Goal: Task Accomplishment & Management: Manage account settings

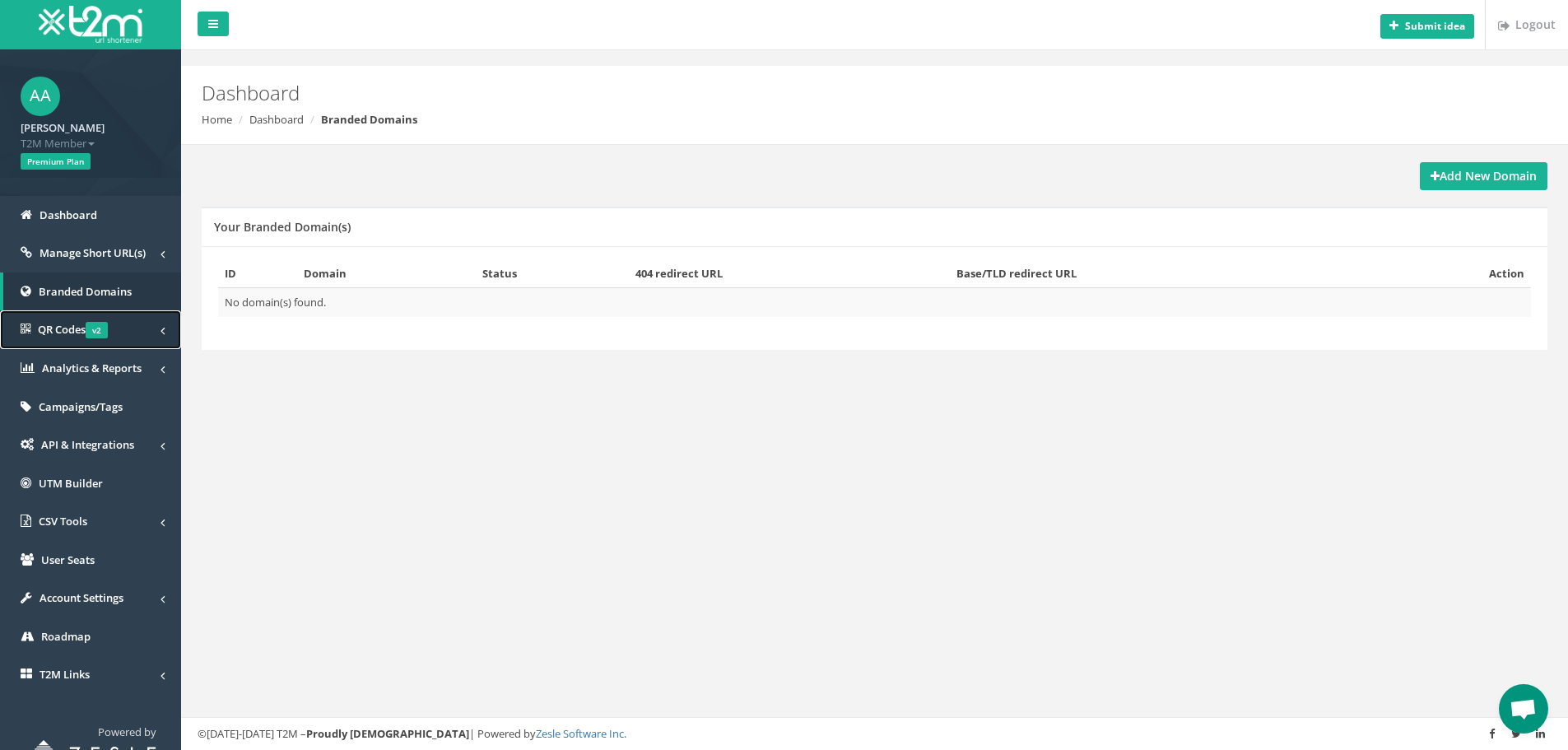
click at [138, 324] on link "QR Codes v2" at bounding box center [90, 329] width 181 height 39
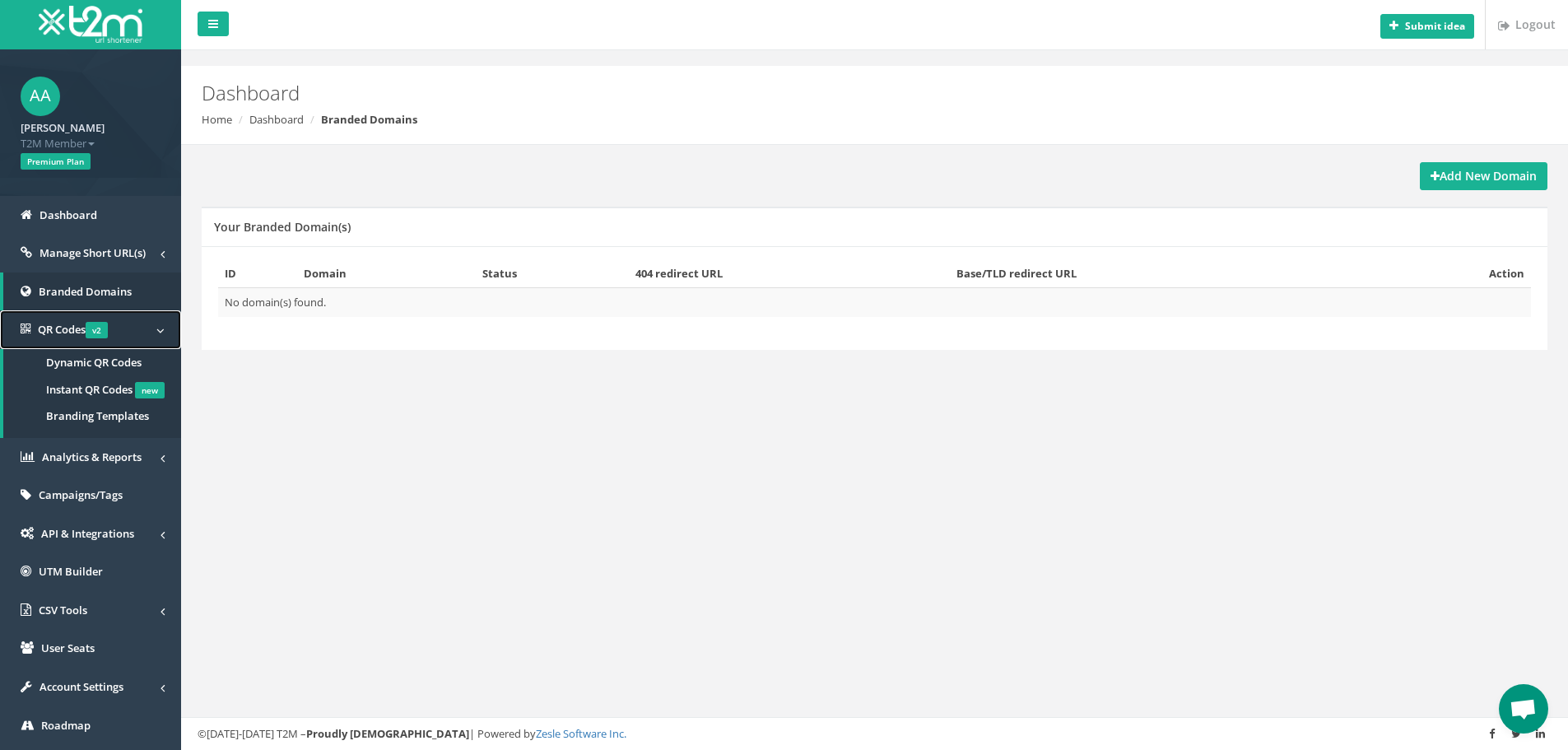
click at [140, 328] on link "QR Codes v2" at bounding box center [90, 329] width 181 height 39
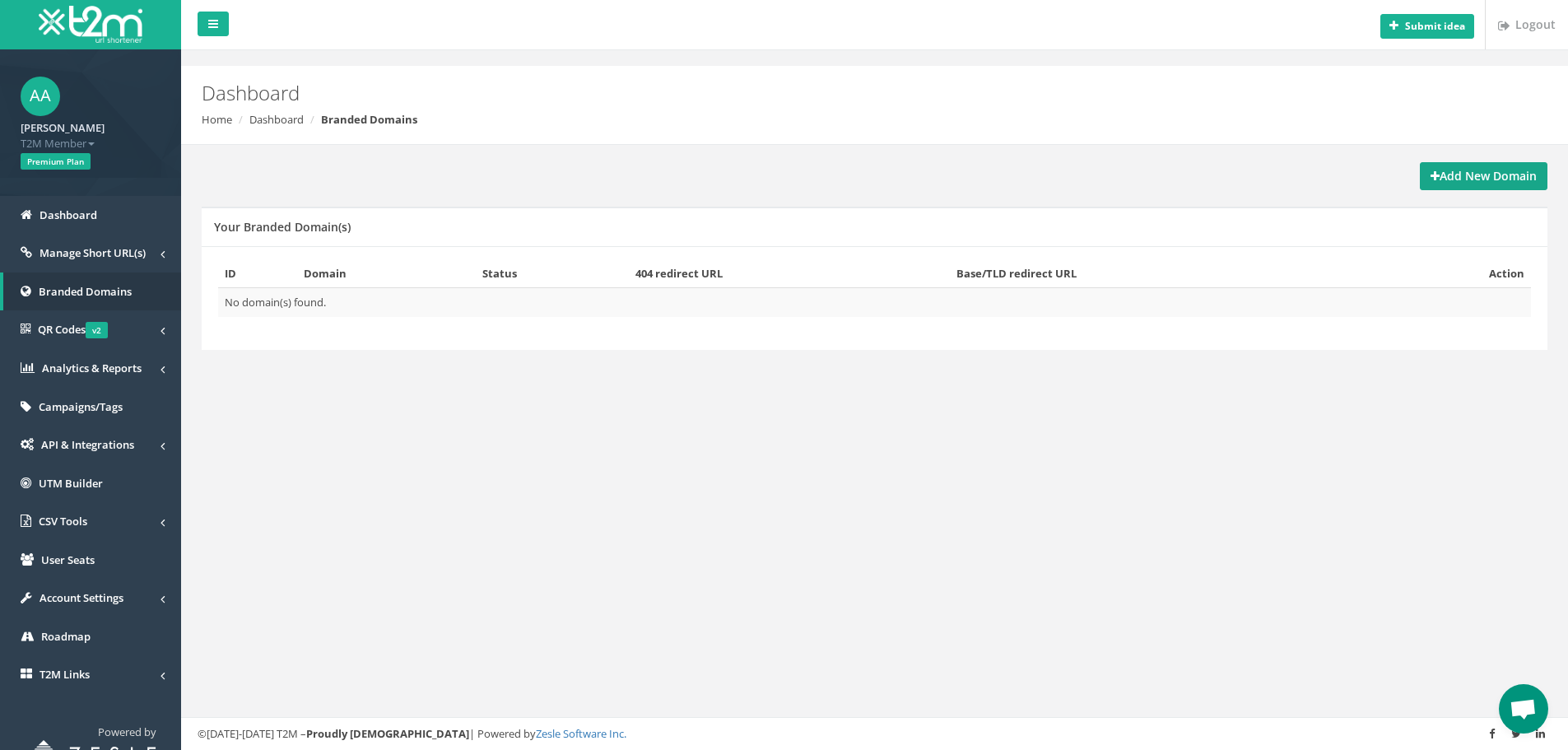
click at [1455, 171] on strong "Add New Domain" at bounding box center [1483, 176] width 106 height 16
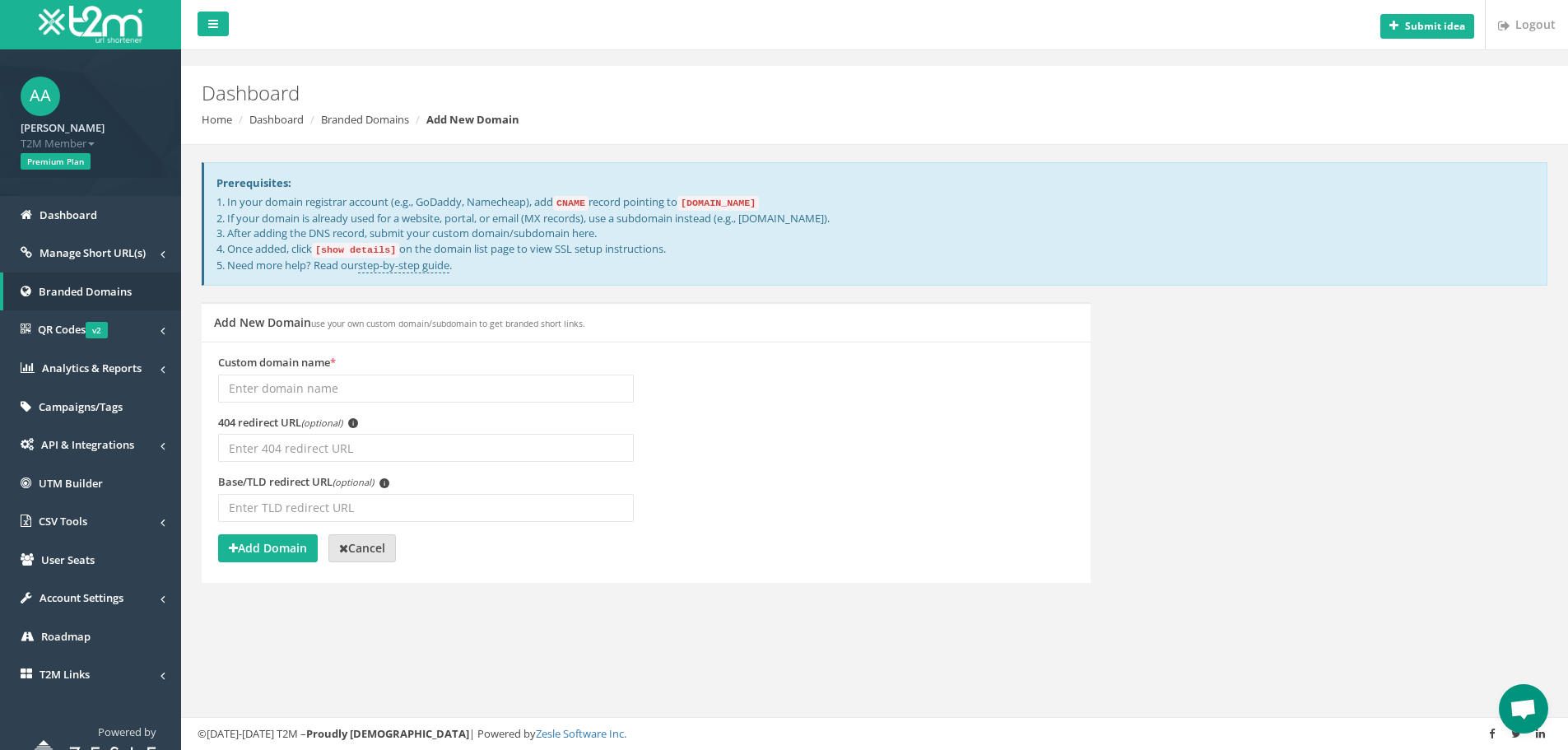
click at [348, 543] on icon at bounding box center [343, 549] width 9 height 12
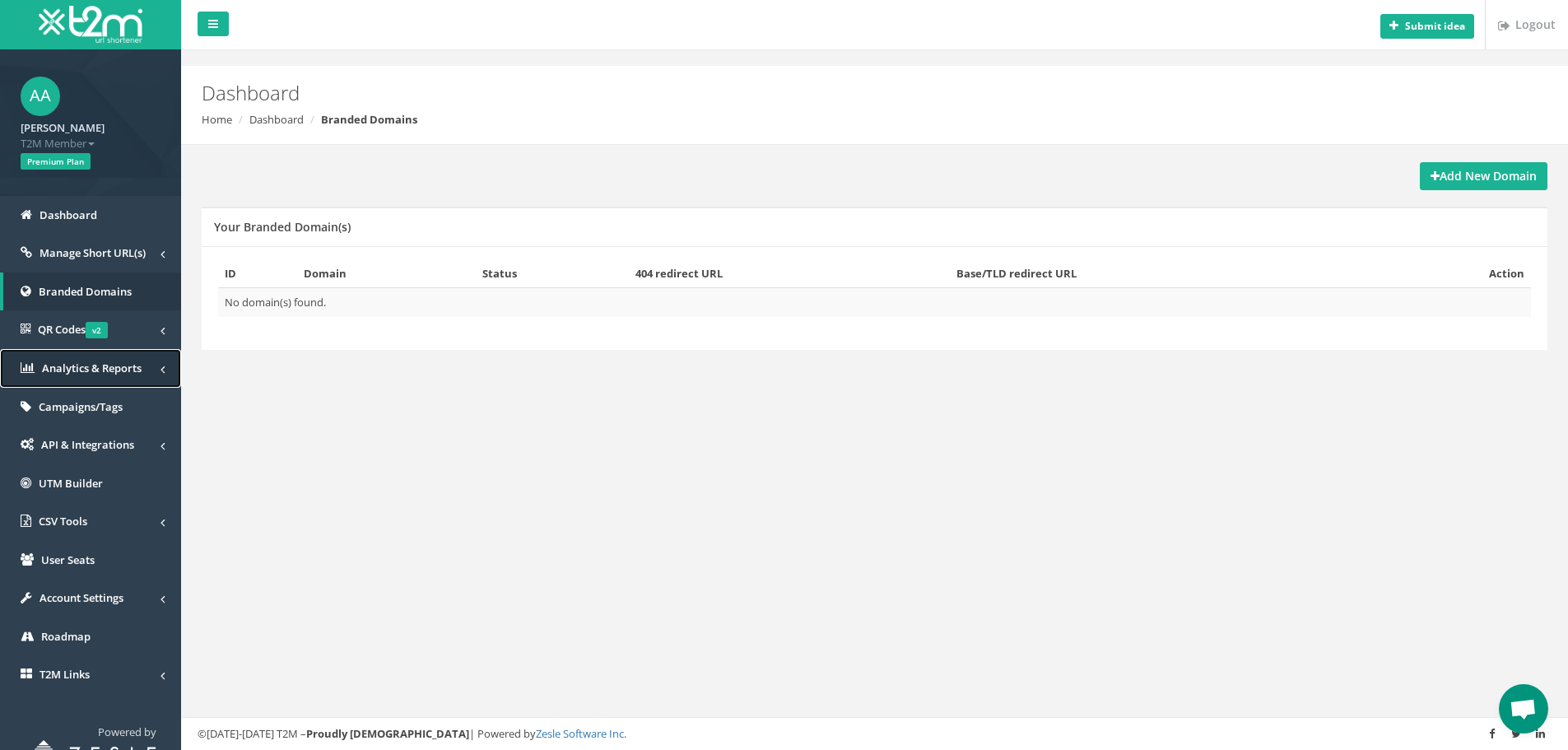
click at [148, 363] on link "Analytics & Reports" at bounding box center [90, 368] width 181 height 39
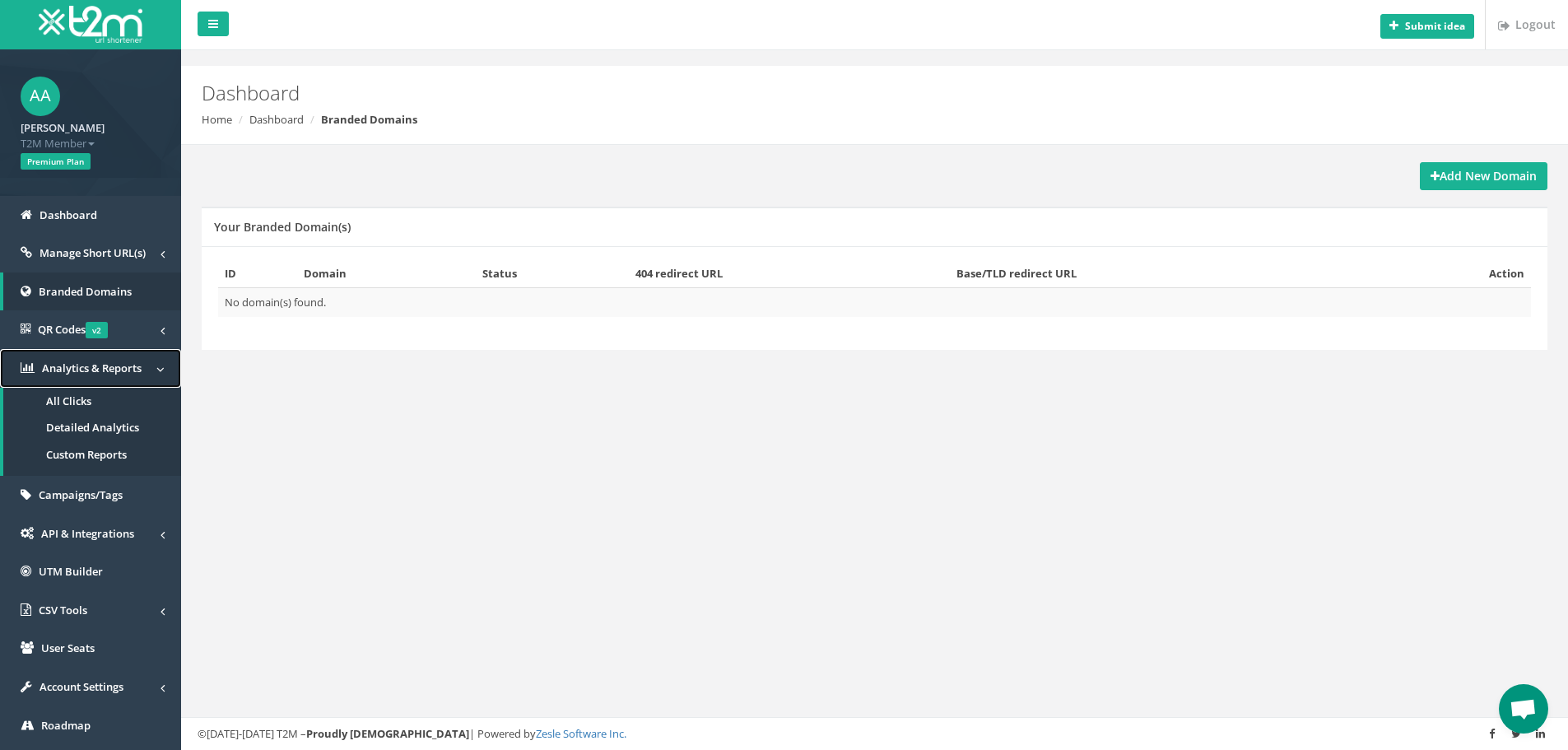
click at [149, 373] on link "Analytics & Reports" at bounding box center [90, 368] width 181 height 39
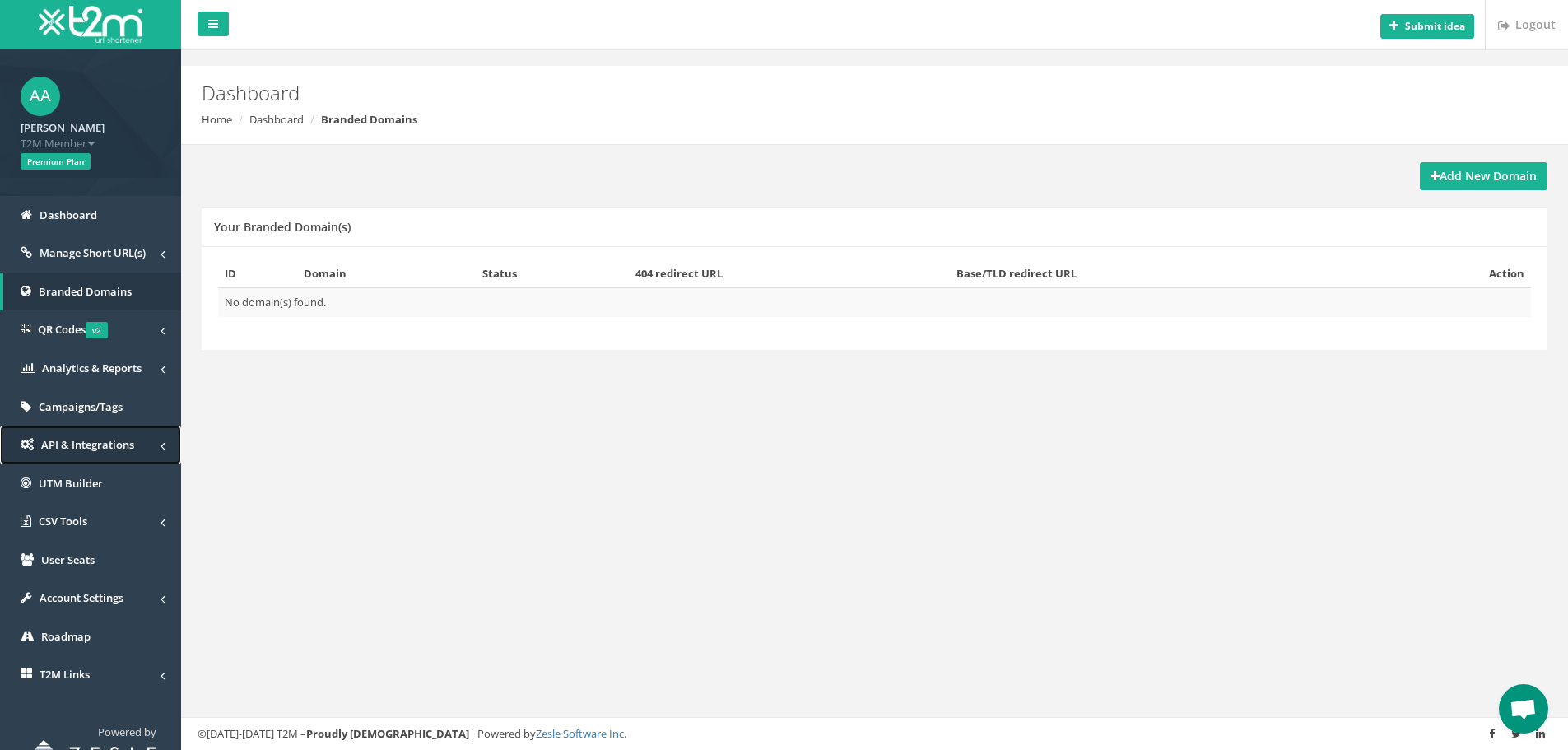
click at [145, 441] on link "API & Integrations" at bounding box center [90, 445] width 181 height 39
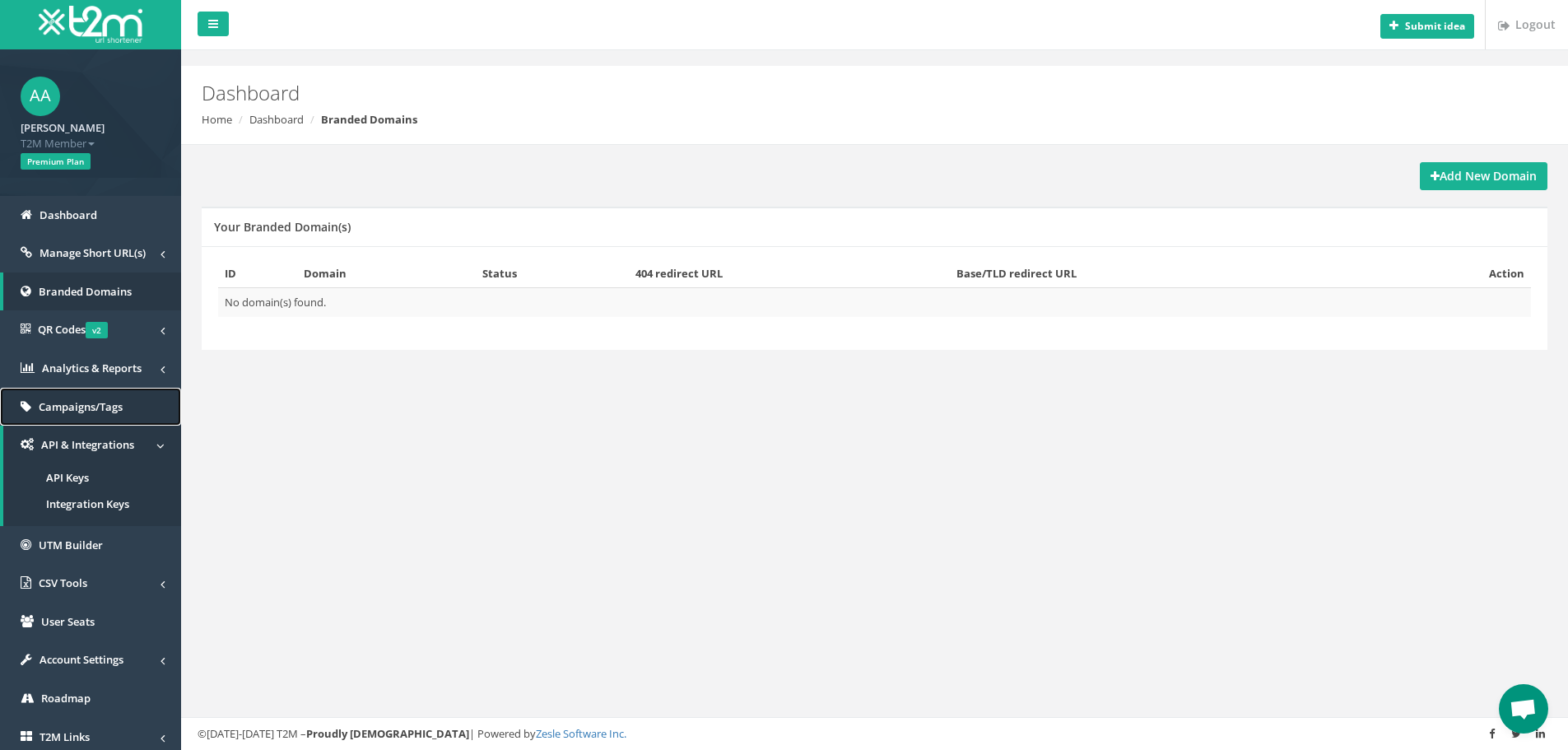
click at [140, 411] on link "Campaigns/Tags" at bounding box center [90, 406] width 181 height 39
